Goal: Task Accomplishment & Management: Manage account settings

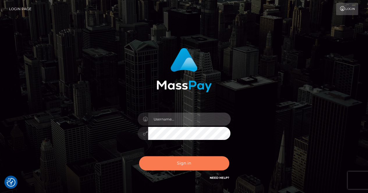
type input "renaoceo"
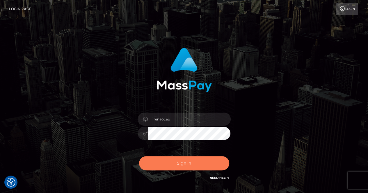
click at [180, 161] on button "Sign in" at bounding box center [184, 163] width 90 height 14
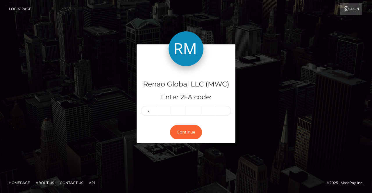
type input "7"
type input "9"
type input "0"
type input "5"
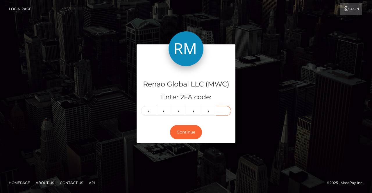
type input "5"
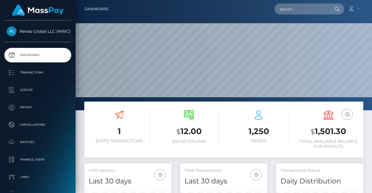
scroll to position [103, 87]
click at [356, 10] on link "Account" at bounding box center [353, 9] width 17 height 12
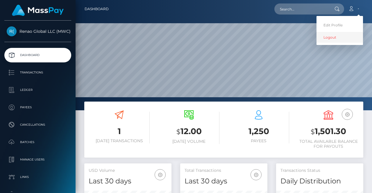
click at [333, 36] on link "Logout" at bounding box center [340, 37] width 47 height 11
